Goal: Information Seeking & Learning: Learn about a topic

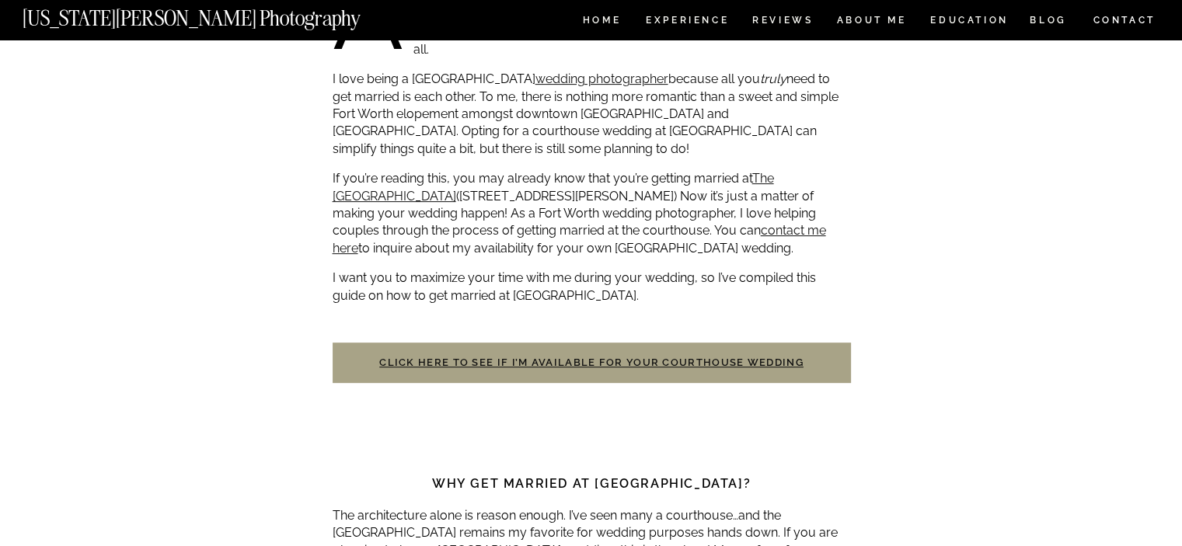
scroll to position [780, 0]
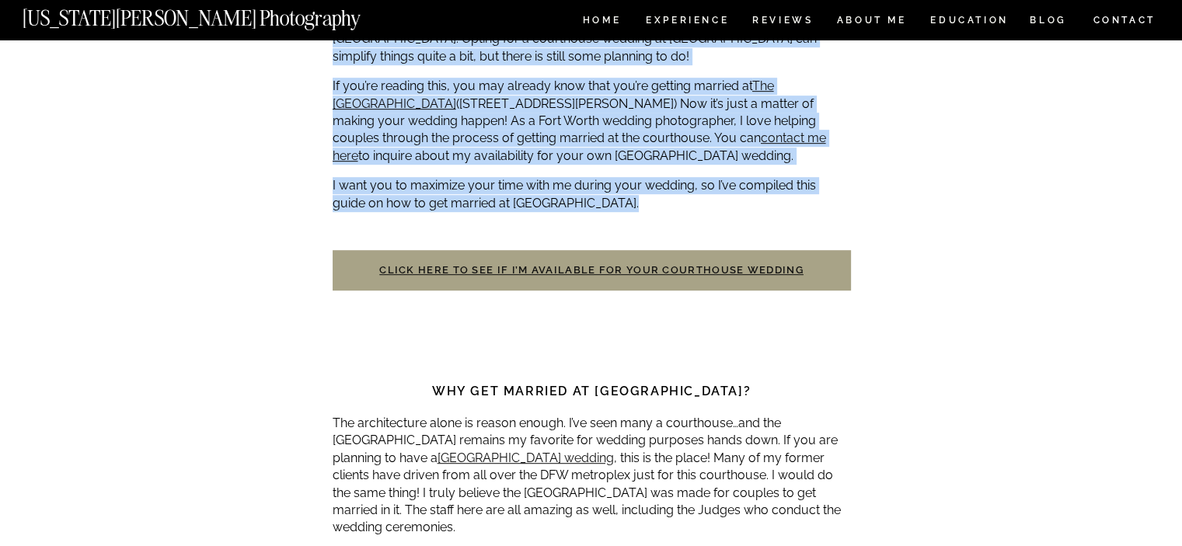
drag, startPoint x: 398, startPoint y: 148, endPoint x: 835, endPoint y: 214, distance: 441.8
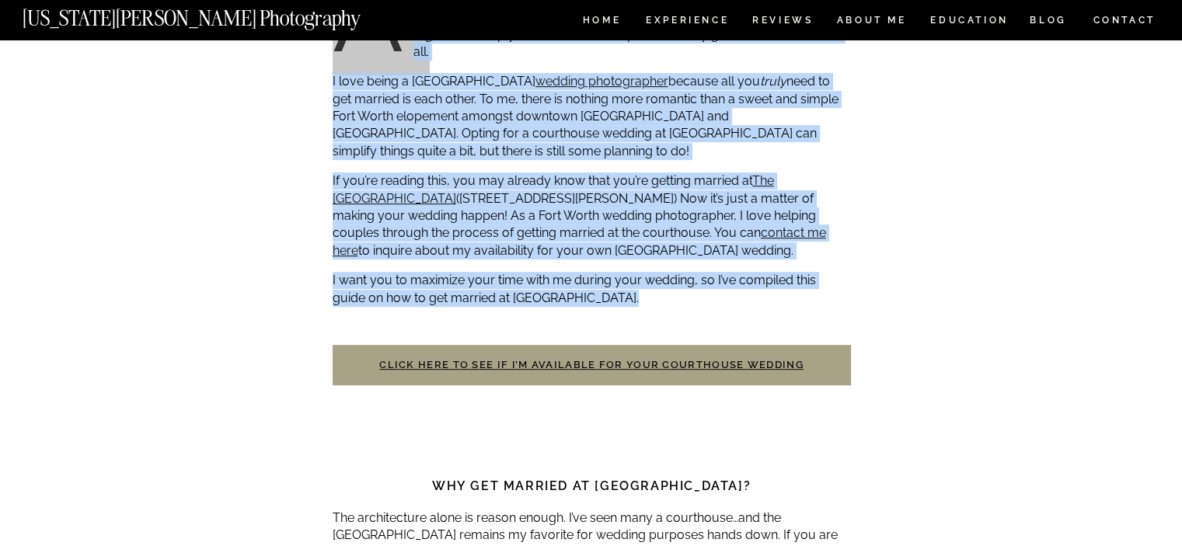
scroll to position [546, 0]
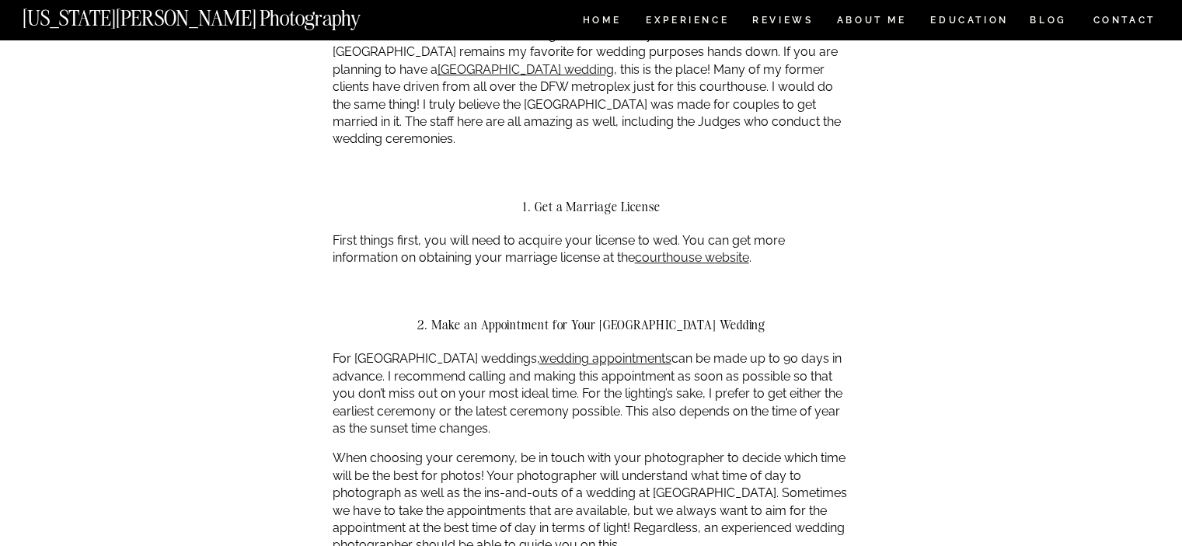
scroll to position [1246, 0]
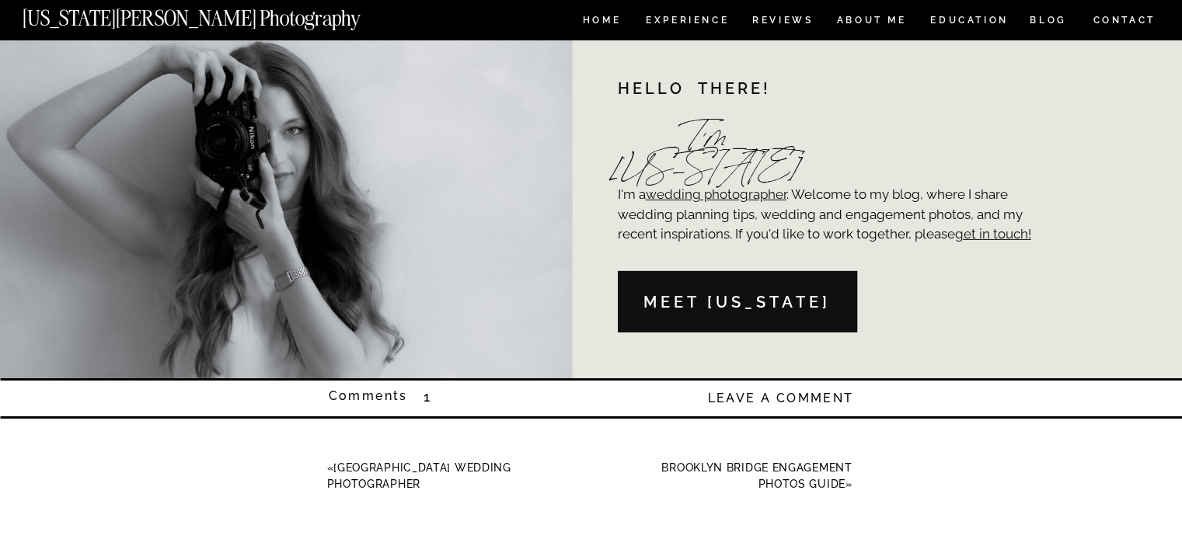
scroll to position [5052, 0]
